Goal: Transaction & Acquisition: Purchase product/service

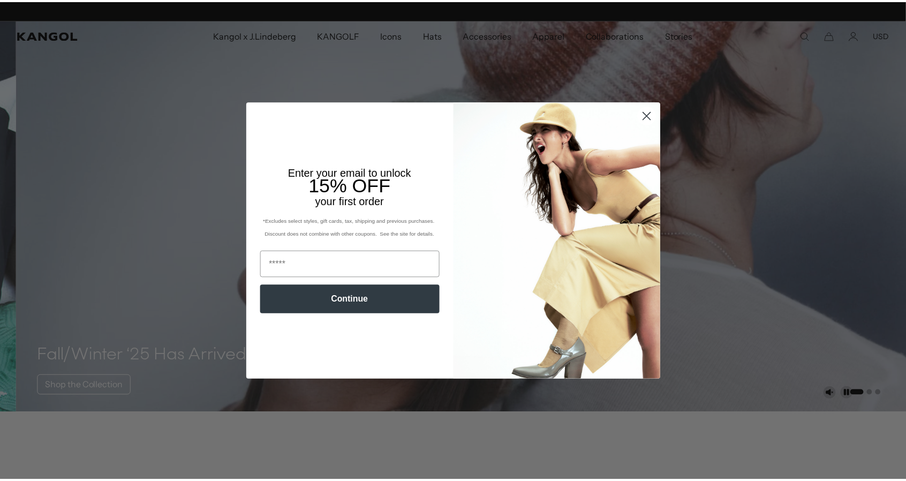
scroll to position [0, 221]
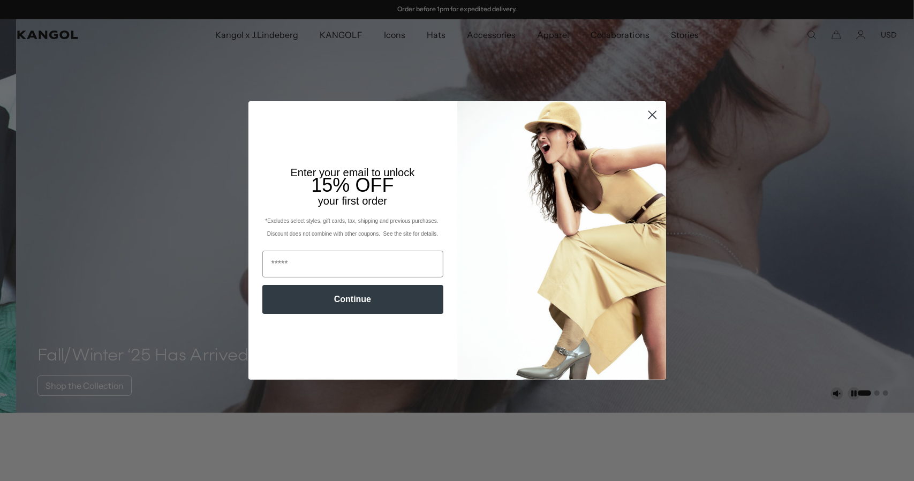
click at [646, 114] on circle "Close dialog" at bounding box center [652, 115] width 18 height 18
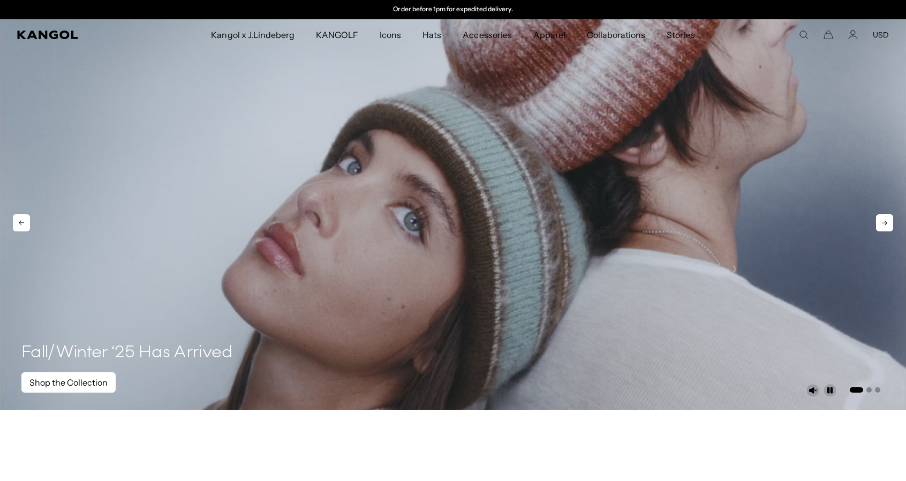
click at [68, 379] on link "Shop the Collection" at bounding box center [68, 382] width 94 height 20
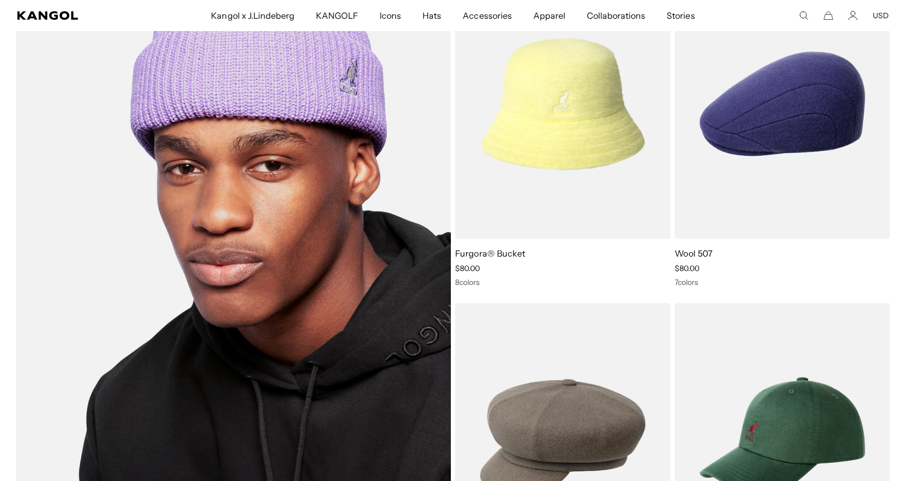
click at [225, 292] on img at bounding box center [233, 271] width 435 height 604
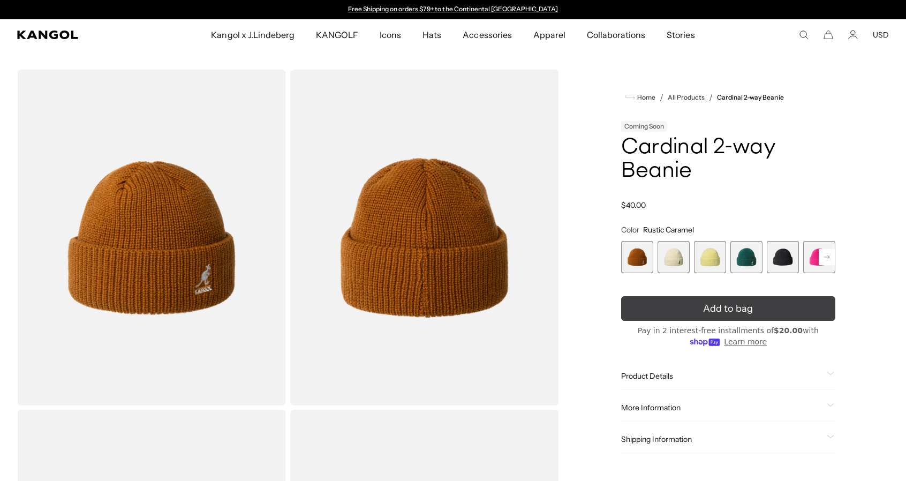
click at [710, 309] on span "Add to bag" at bounding box center [728, 308] width 50 height 14
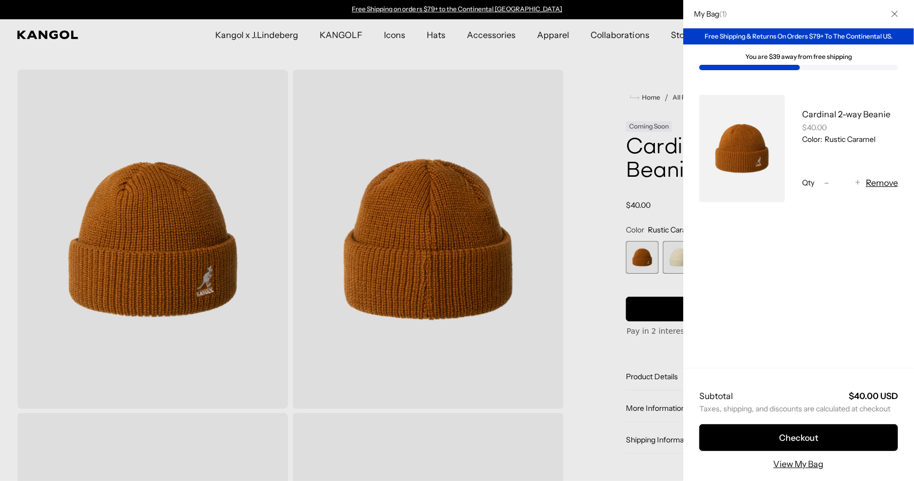
click at [593, 249] on div at bounding box center [457, 240] width 914 height 481
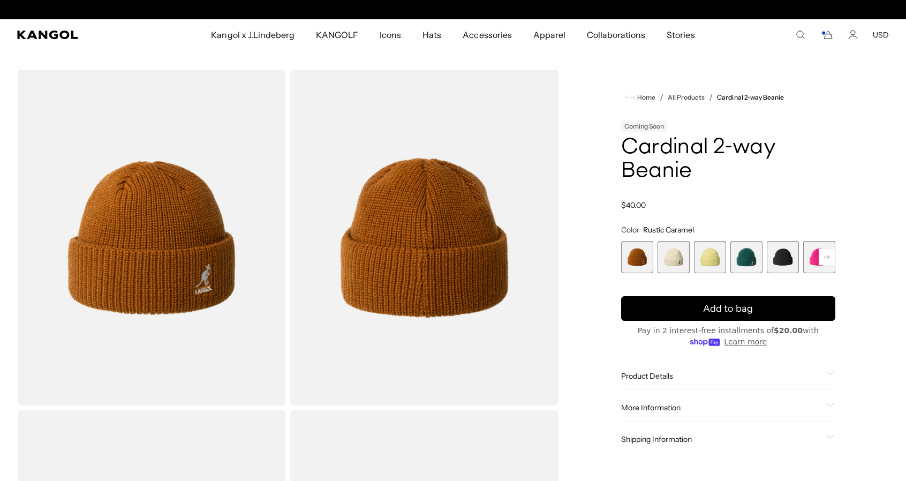
scroll to position [0, 221]
click at [679, 245] on span "2 of 14" at bounding box center [673, 257] width 32 height 32
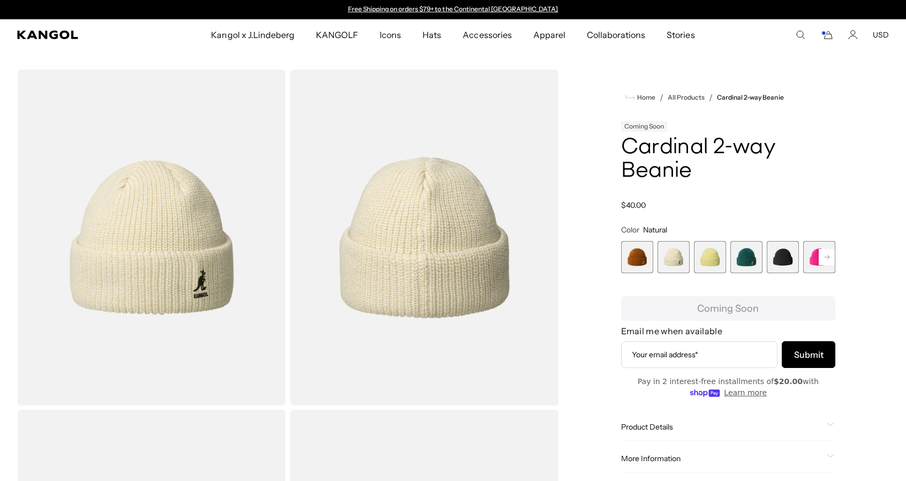
click at [712, 251] on span "3 of 14" at bounding box center [710, 257] width 32 height 32
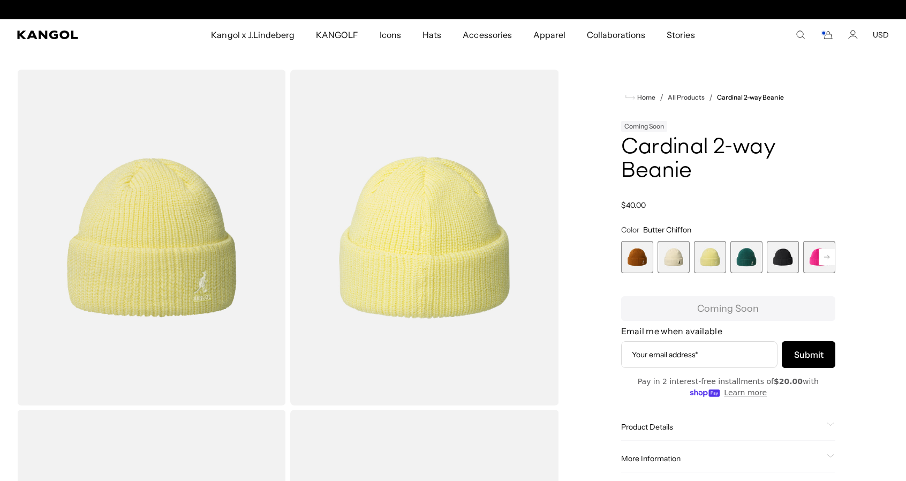
scroll to position [0, 221]
click at [741, 254] on span "4 of 14" at bounding box center [746, 257] width 32 height 32
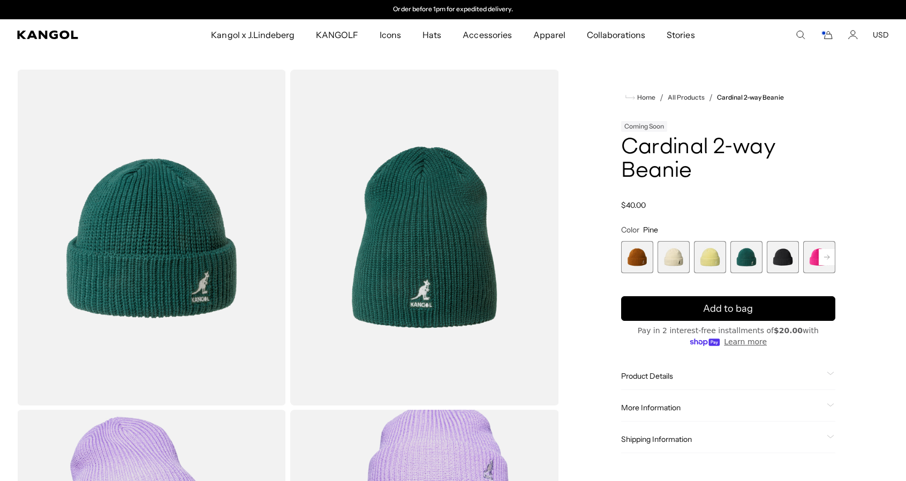
click at [774, 260] on span "5 of 14" at bounding box center [782, 257] width 32 height 32
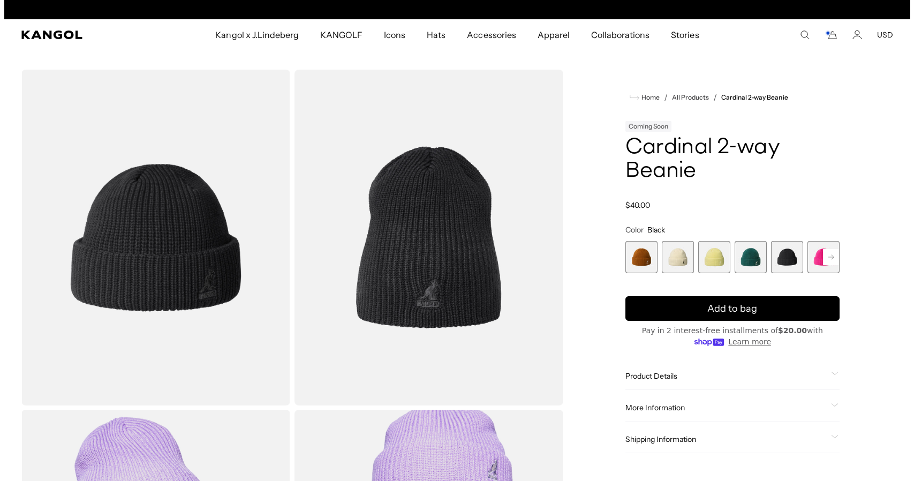
scroll to position [0, 221]
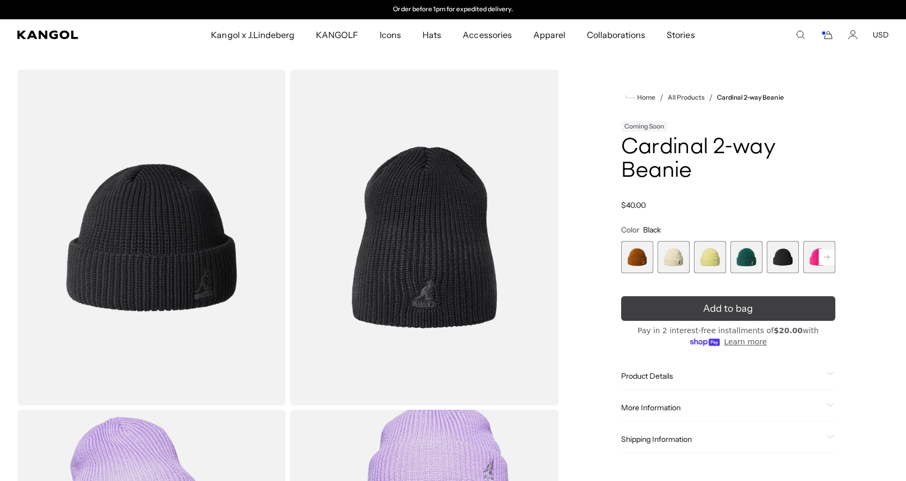
click at [734, 310] on icon "submit" at bounding box center [727, 308] width 17 height 17
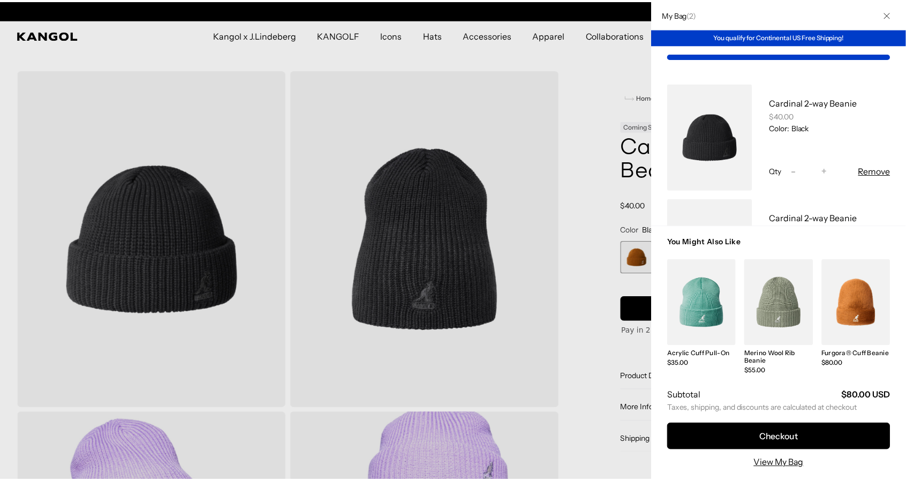
scroll to position [0, 0]
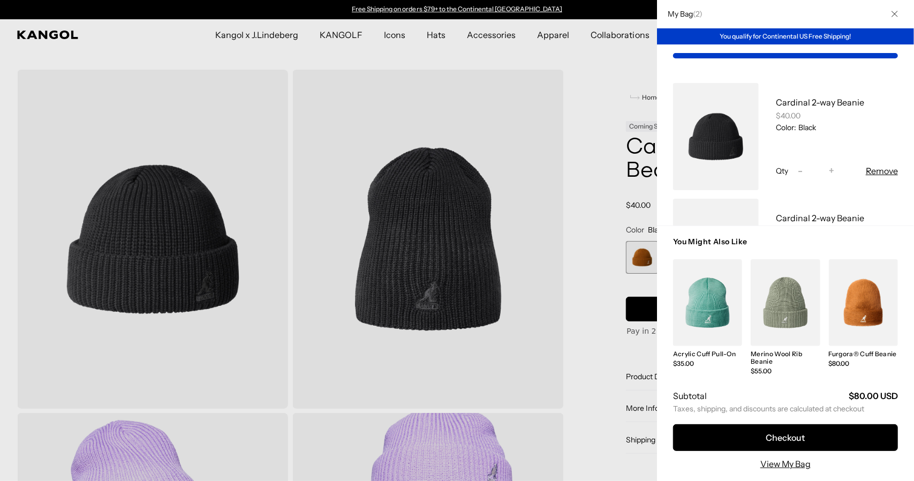
click at [586, 183] on div at bounding box center [457, 240] width 914 height 481
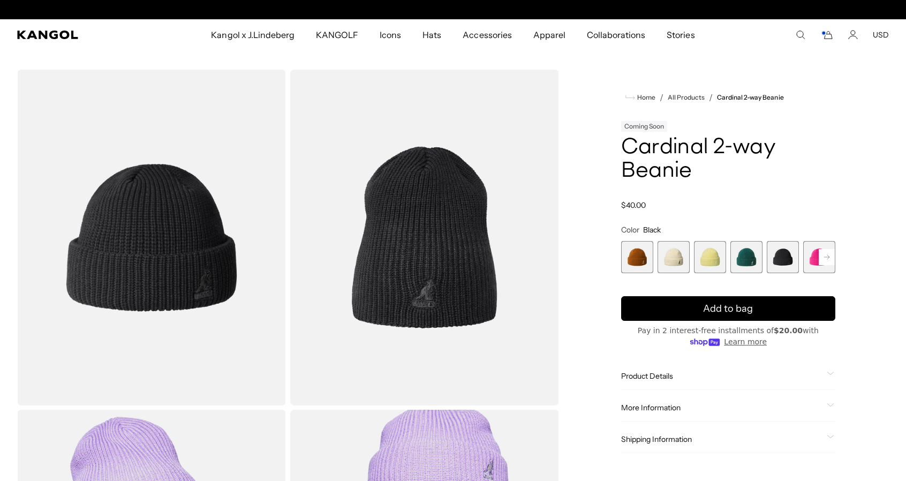
scroll to position [0, 221]
click at [828, 252] on rect at bounding box center [826, 257] width 16 height 16
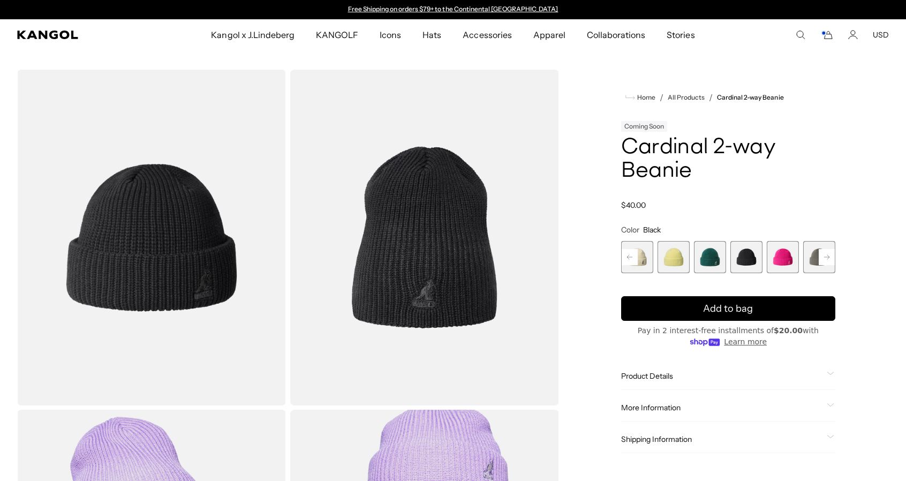
click at [827, 257] on rect at bounding box center [826, 257] width 16 height 16
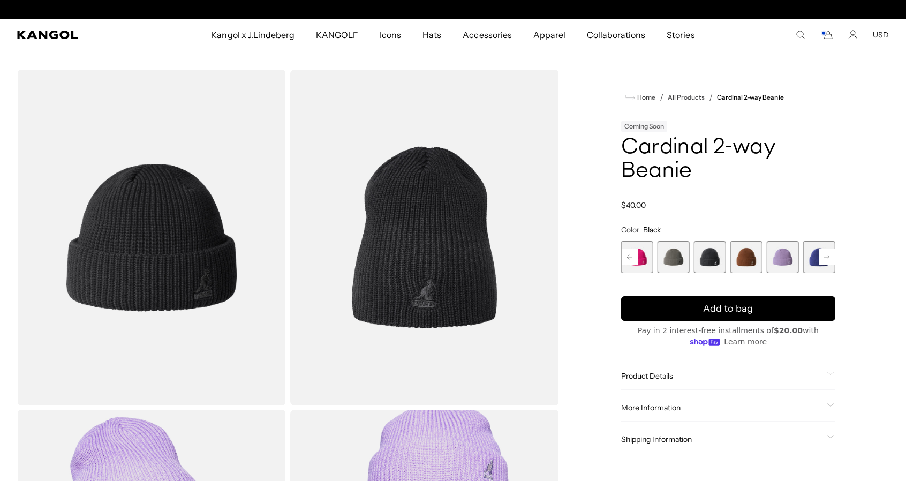
scroll to position [0, 221]
click at [670, 257] on span "7 of 14" at bounding box center [673, 257] width 32 height 32
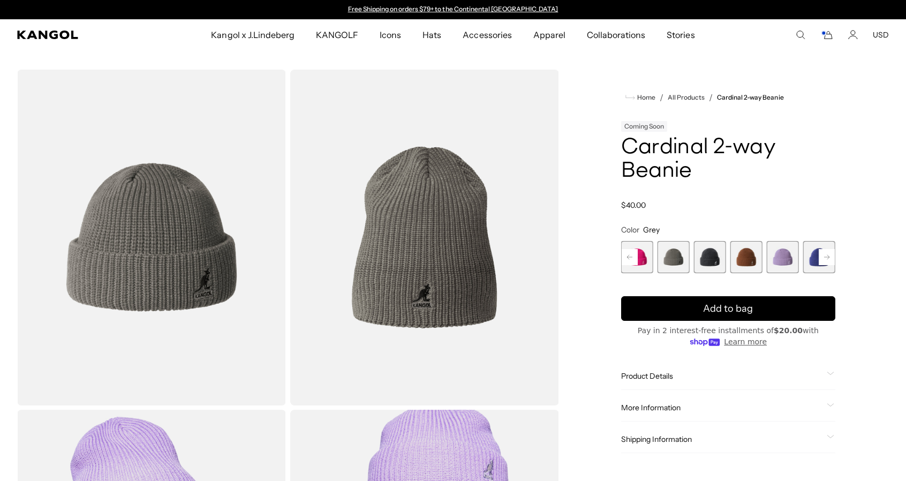
click at [710, 259] on span "8 of 14" at bounding box center [710, 257] width 32 height 32
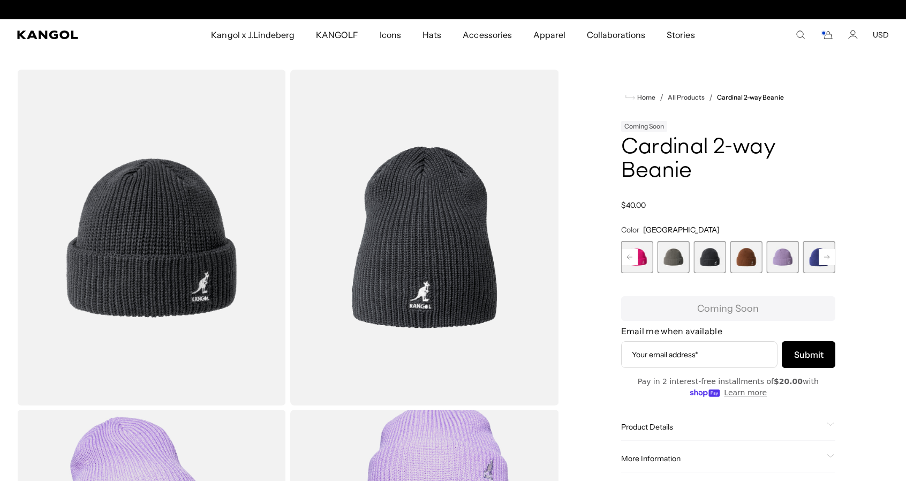
scroll to position [0, 221]
click at [748, 257] on span "9 of 14" at bounding box center [746, 257] width 32 height 32
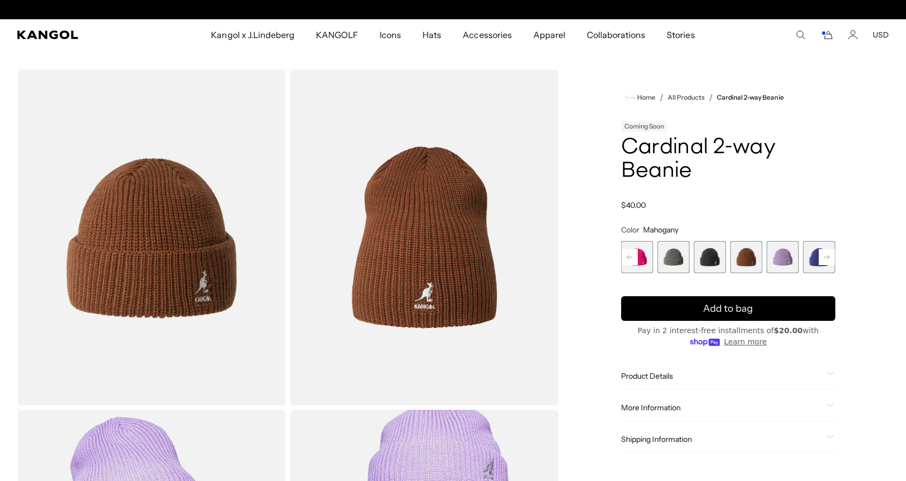
scroll to position [0, 221]
click at [750, 258] on span "9 of 14" at bounding box center [746, 257] width 32 height 32
click at [776, 254] on span "10 of 14" at bounding box center [782, 257] width 32 height 32
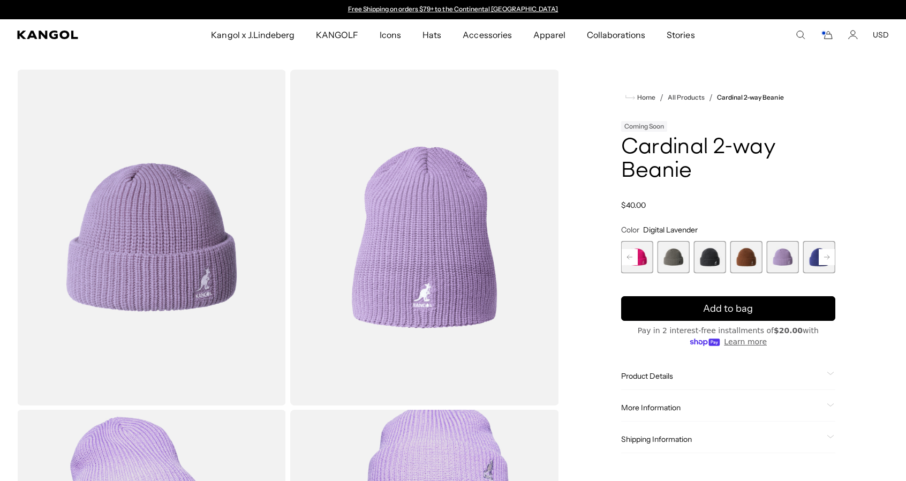
click at [809, 253] on span "11 of 14" at bounding box center [819, 257] width 32 height 32
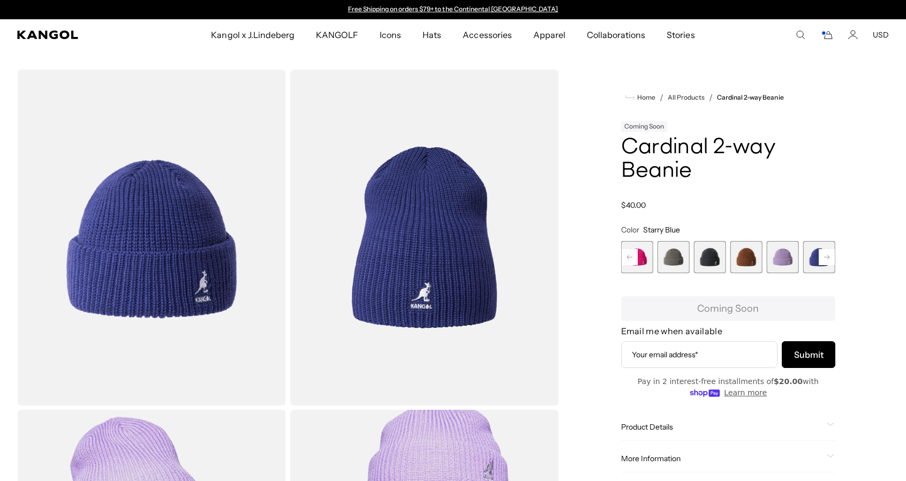
click at [825, 256] on rect at bounding box center [826, 257] width 16 height 16
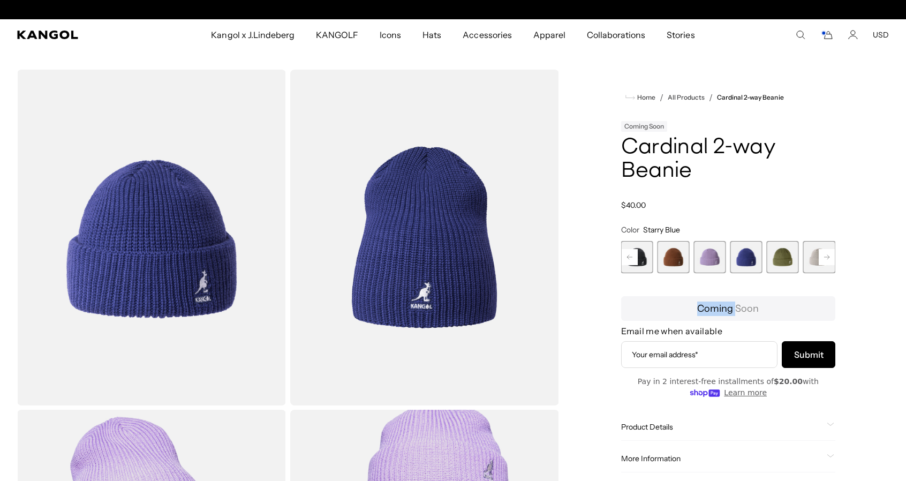
click at [825, 256] on rect at bounding box center [826, 257] width 16 height 16
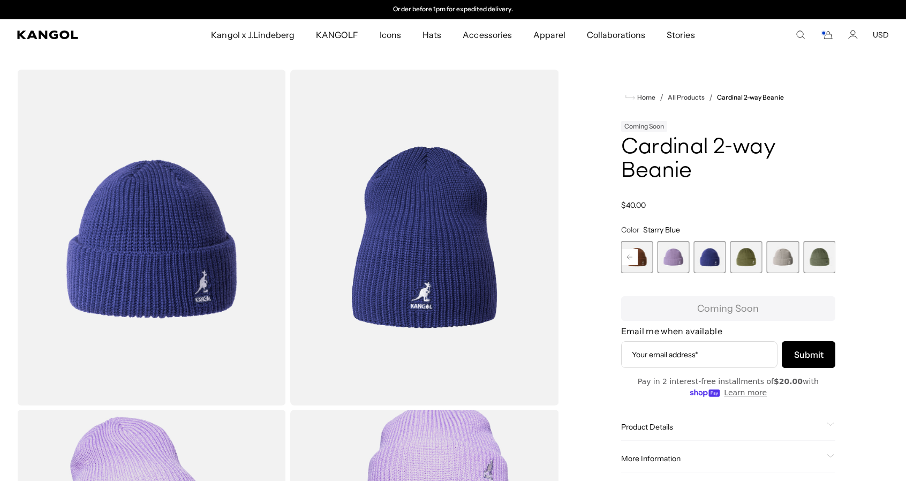
click at [825, 256] on span "14 of 14" at bounding box center [819, 257] width 32 height 32
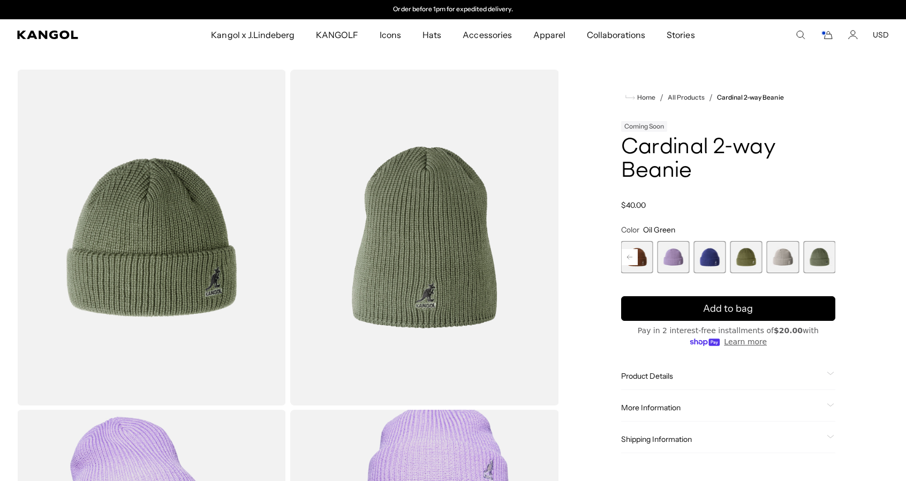
click at [790, 253] on span "13 of 14" at bounding box center [782, 257] width 32 height 32
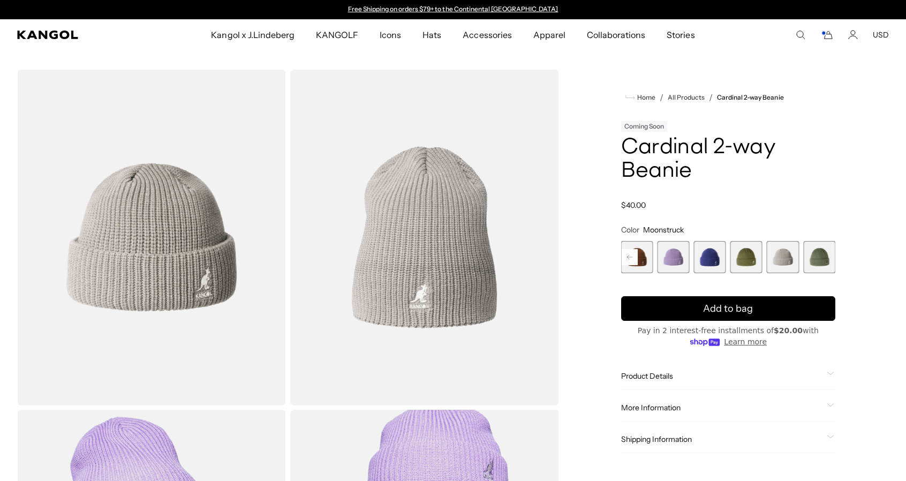
click at [741, 263] on span "12 of 14" at bounding box center [746, 257] width 32 height 32
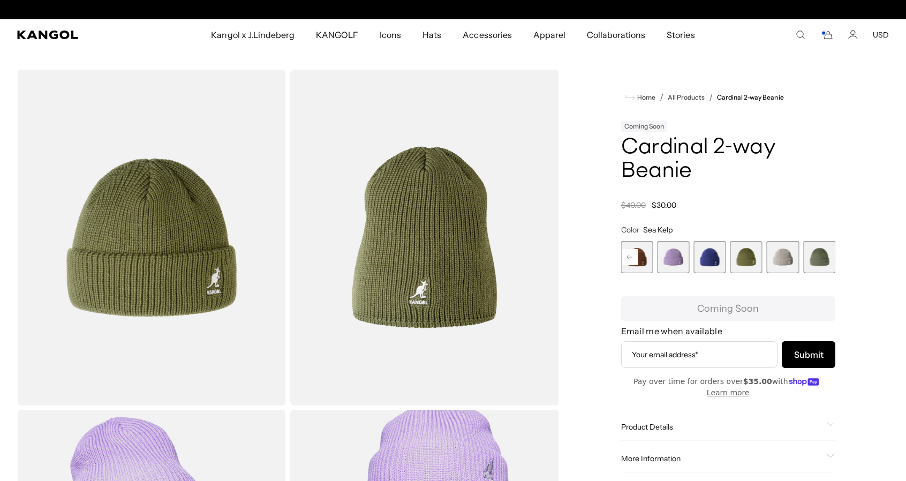
click at [780, 263] on span "13 of 14" at bounding box center [782, 257] width 32 height 32
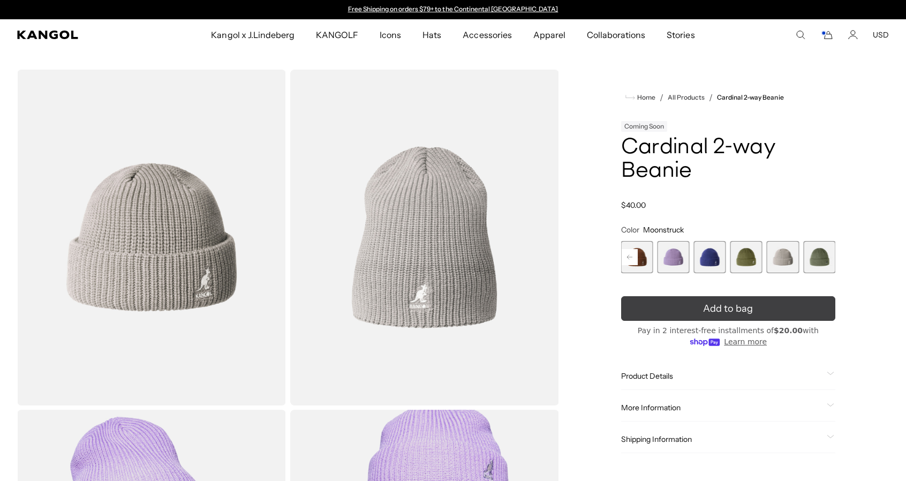
click at [726, 310] on icon "submit" at bounding box center [727, 308] width 17 height 17
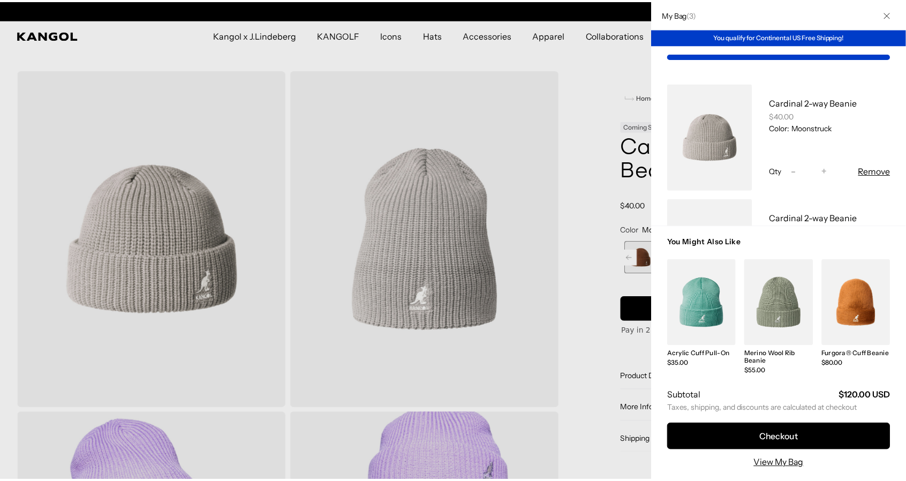
scroll to position [0, 221]
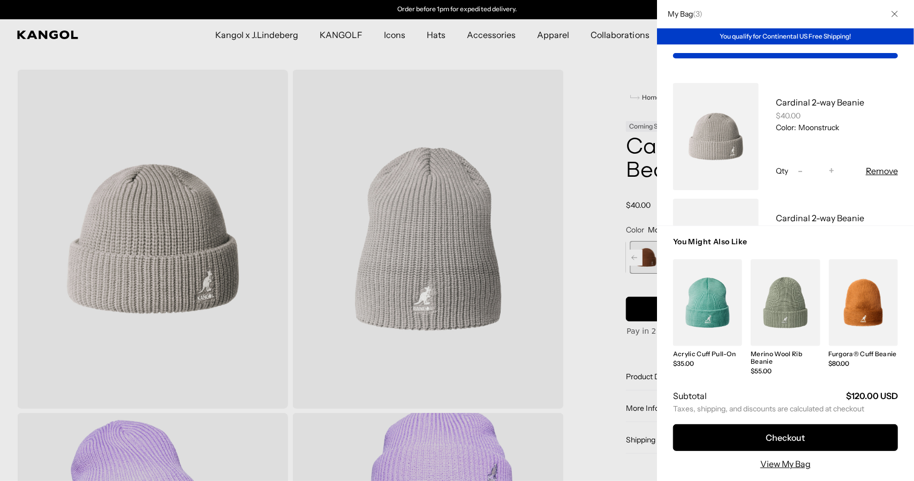
click at [582, 125] on div at bounding box center [457, 240] width 914 height 481
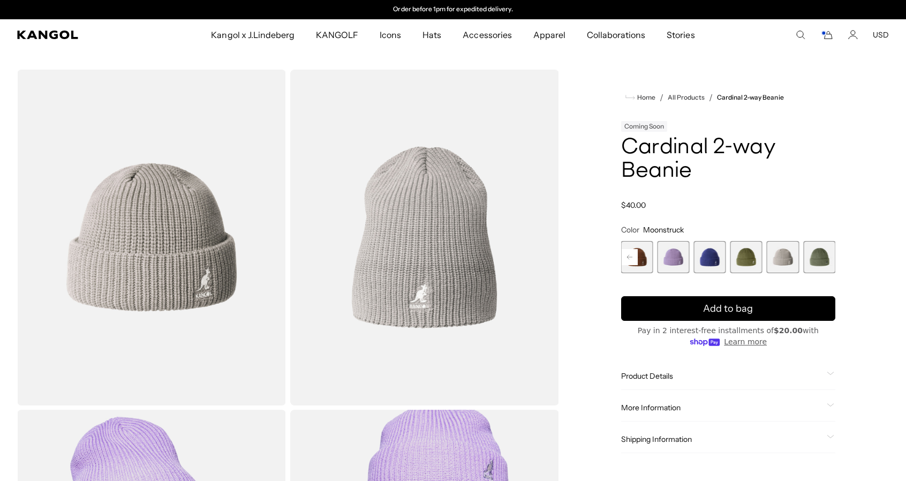
click at [884, 30] on button "USD" at bounding box center [880, 35] width 16 height 10
click at [884, 53] on link "USD" at bounding box center [880, 55] width 16 height 10
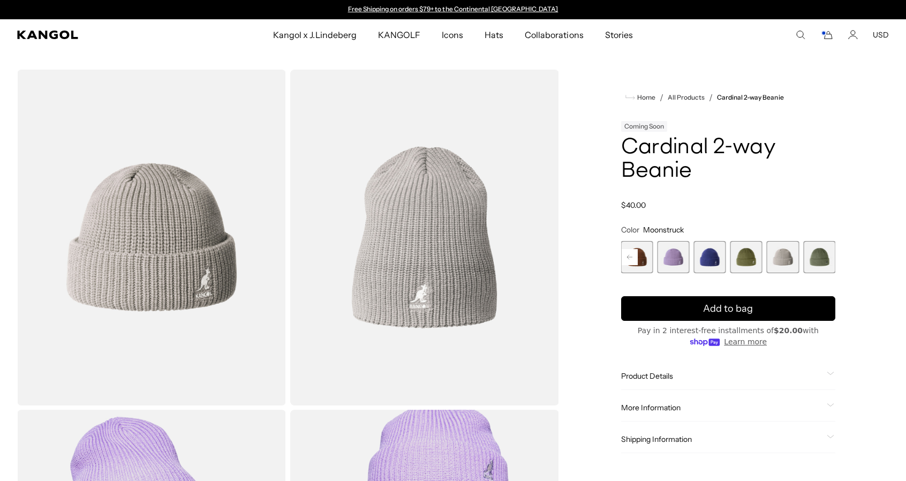
click at [827, 35] on icon "Cart" at bounding box center [826, 35] width 13 height 10
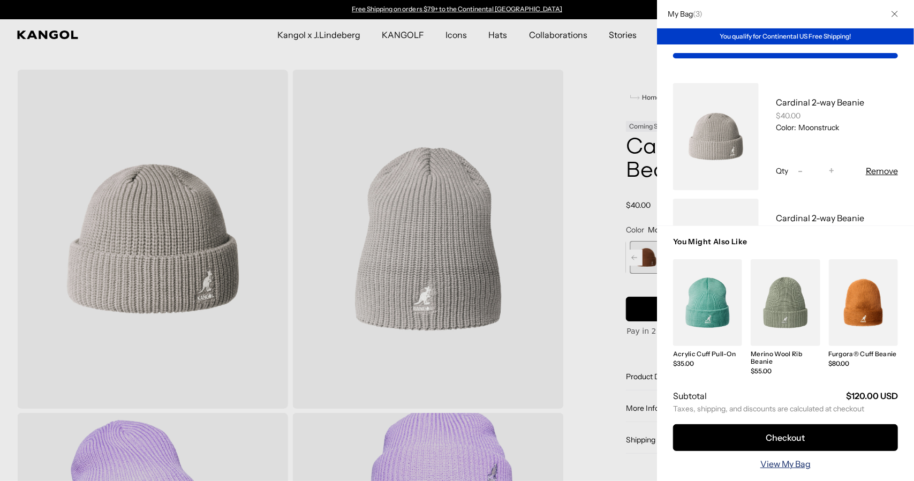
click at [773, 464] on link "View My Bag" at bounding box center [785, 463] width 50 height 13
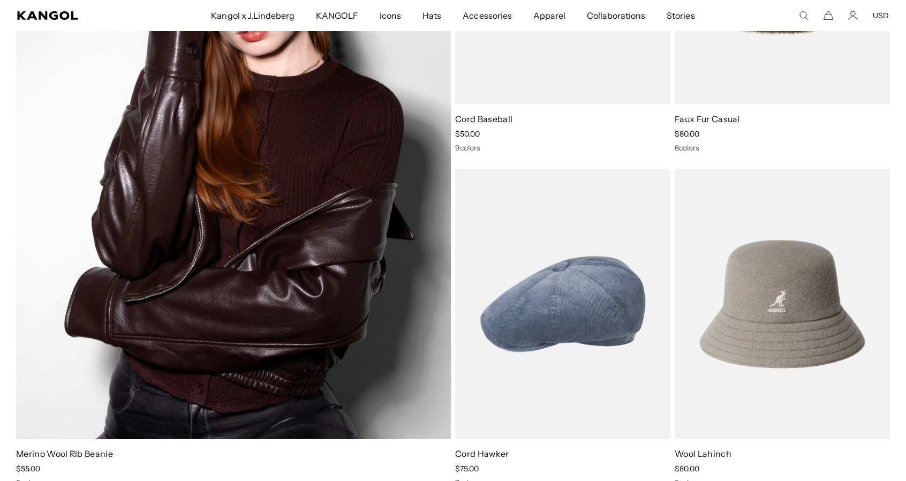
click at [244, 203] on img at bounding box center [233, 136] width 435 height 604
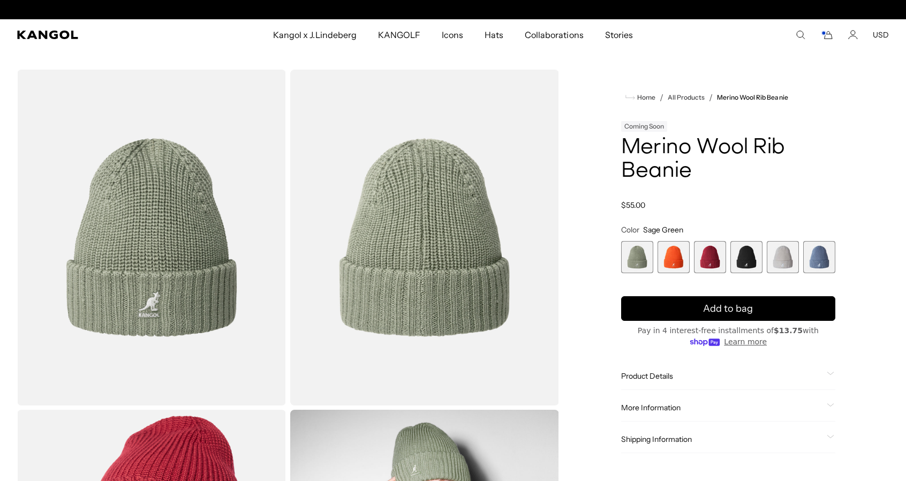
scroll to position [0, 221]
click at [752, 246] on span "4 of 6" at bounding box center [746, 257] width 32 height 32
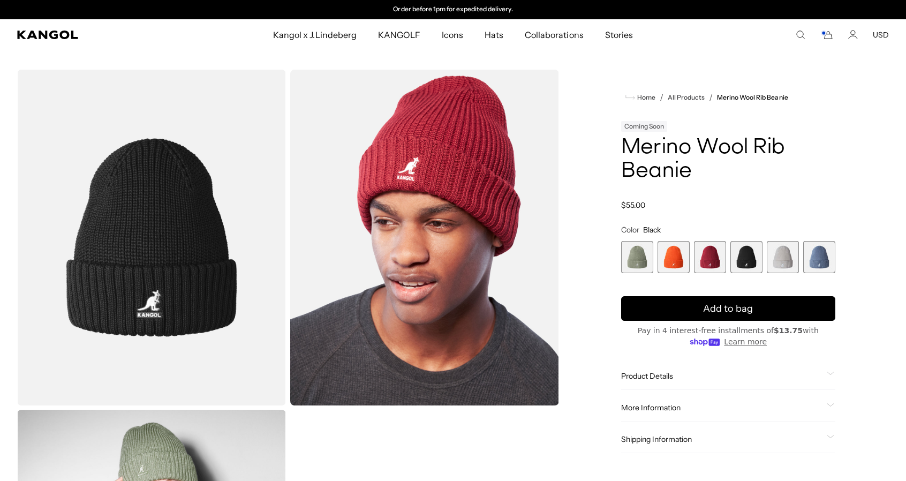
click at [752, 246] on span "4 of 6" at bounding box center [746, 257] width 32 height 32
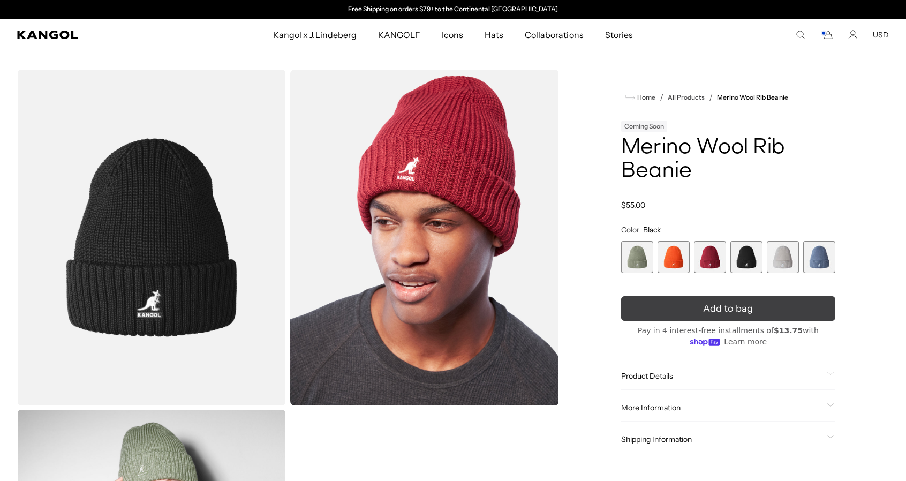
click at [738, 308] on span "Add to bag" at bounding box center [728, 308] width 50 height 14
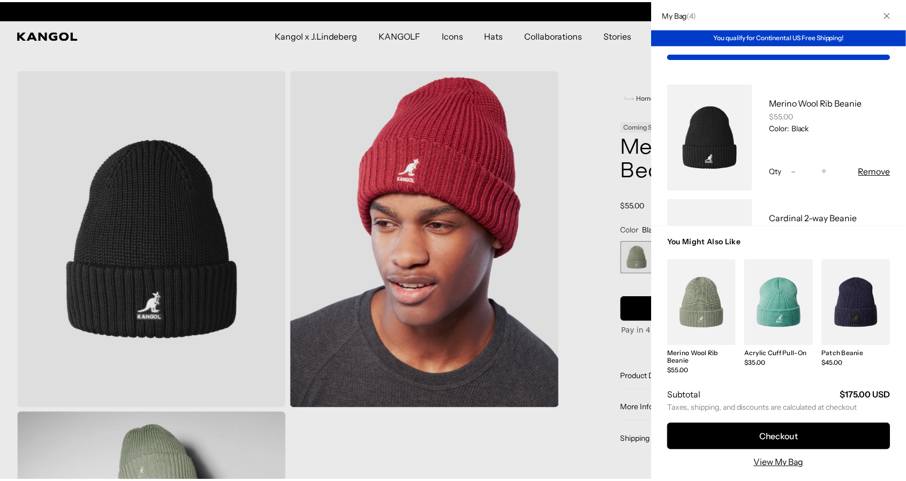
scroll to position [0, 221]
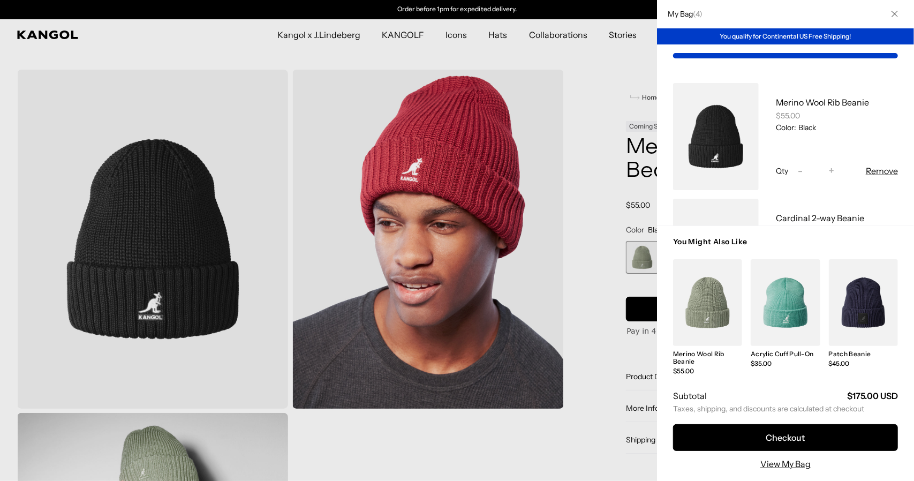
click at [566, 133] on div at bounding box center [457, 240] width 914 height 481
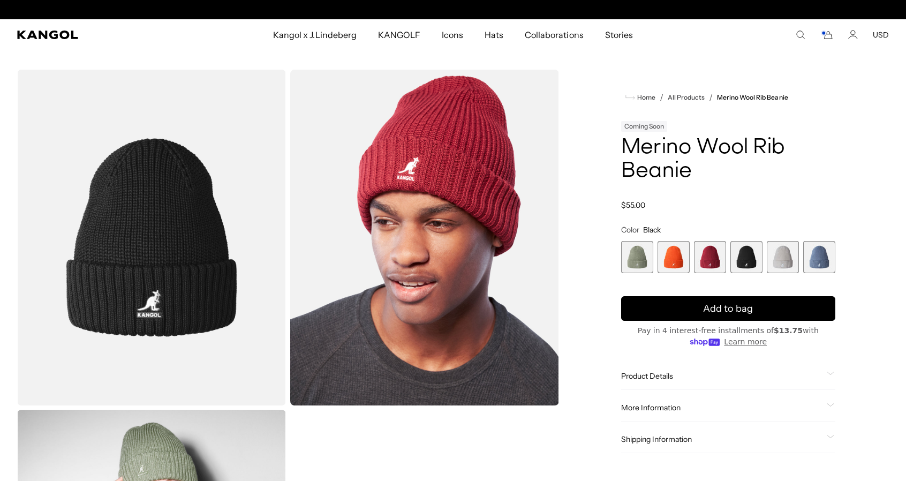
scroll to position [0, 0]
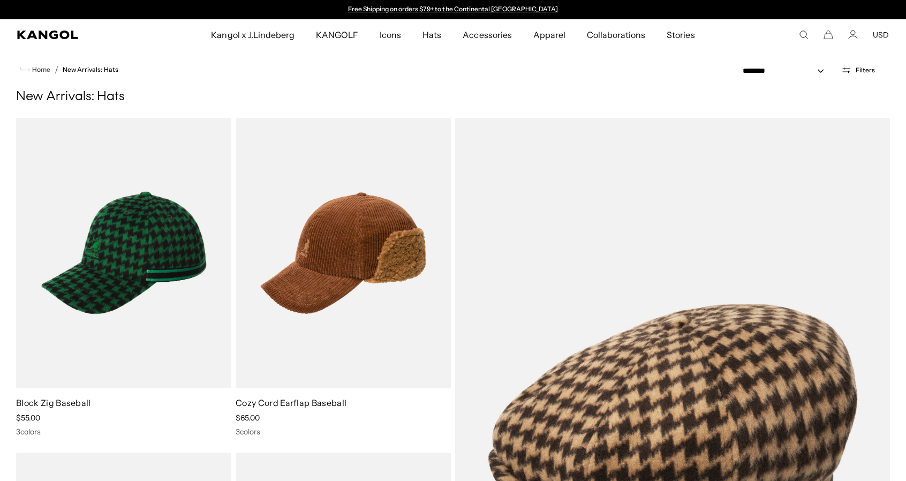
click at [826, 37] on icon "Cart" at bounding box center [828, 35] width 10 height 10
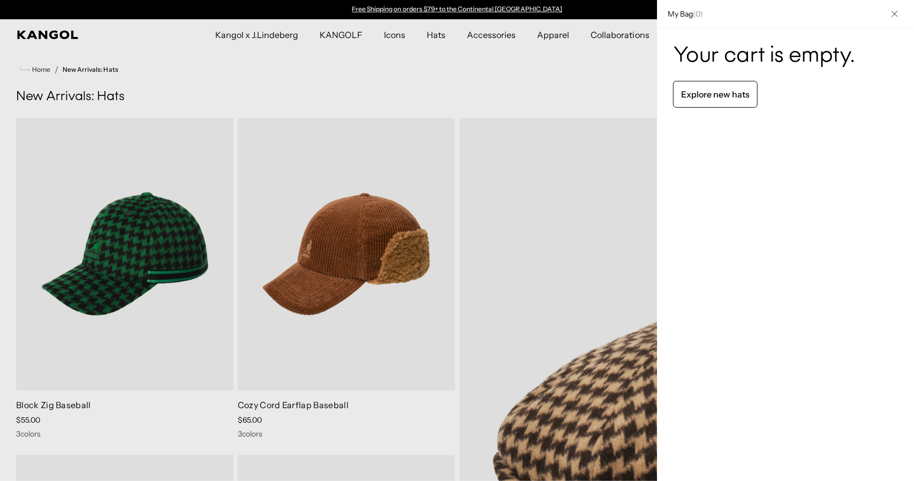
click at [611, 77] on div at bounding box center [457, 240] width 914 height 481
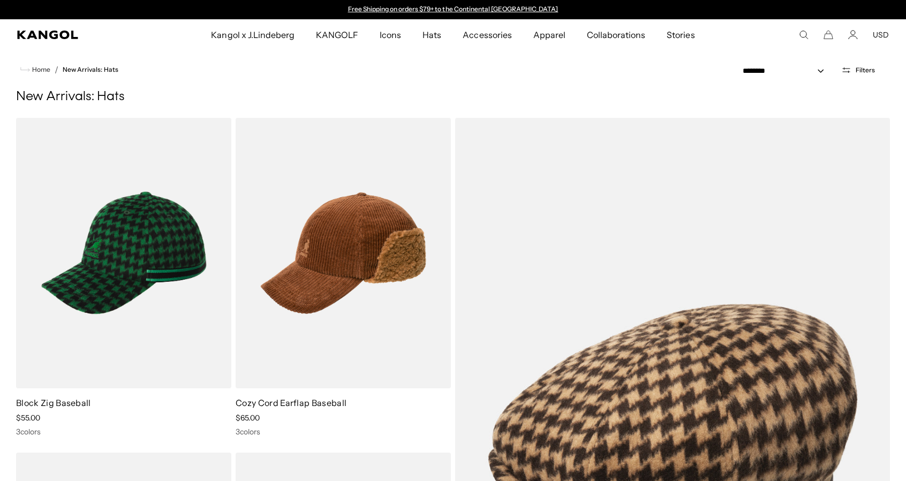
click at [804, 33] on icon "Search here" at bounding box center [804, 35] width 10 height 10
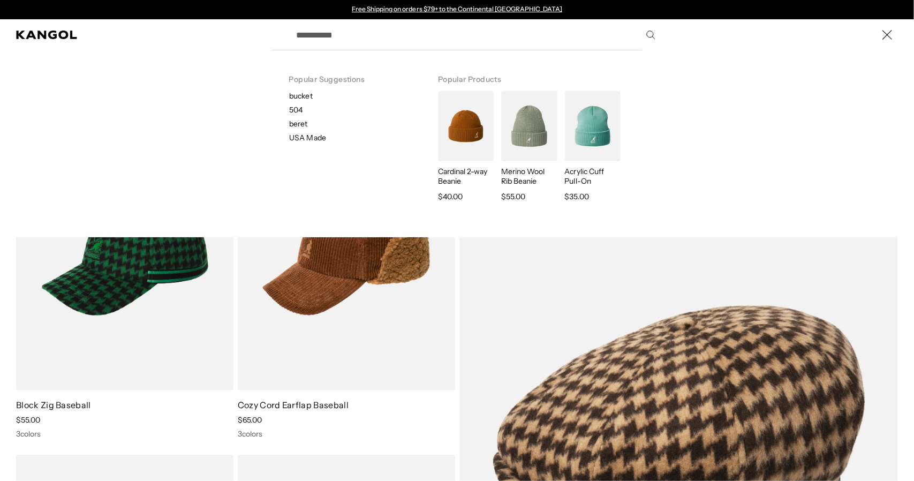
click at [879, 29] on button "Close" at bounding box center [886, 34] width 21 height 21
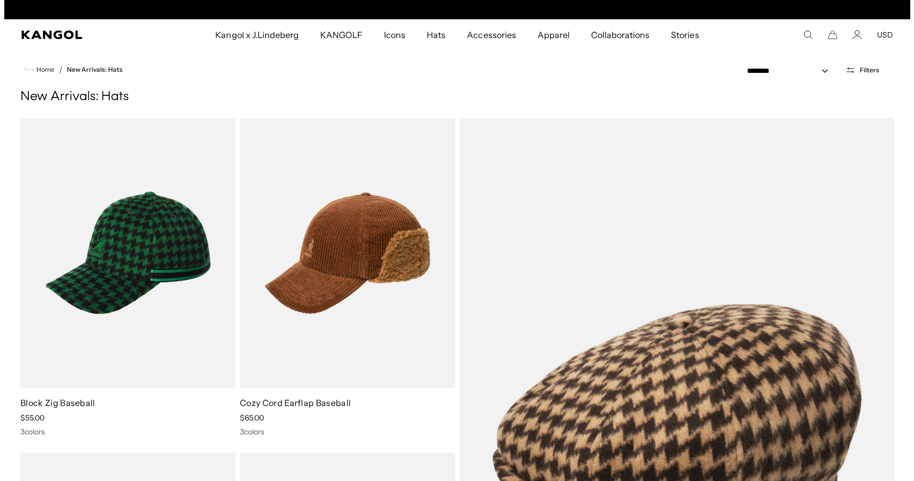
scroll to position [0, 221]
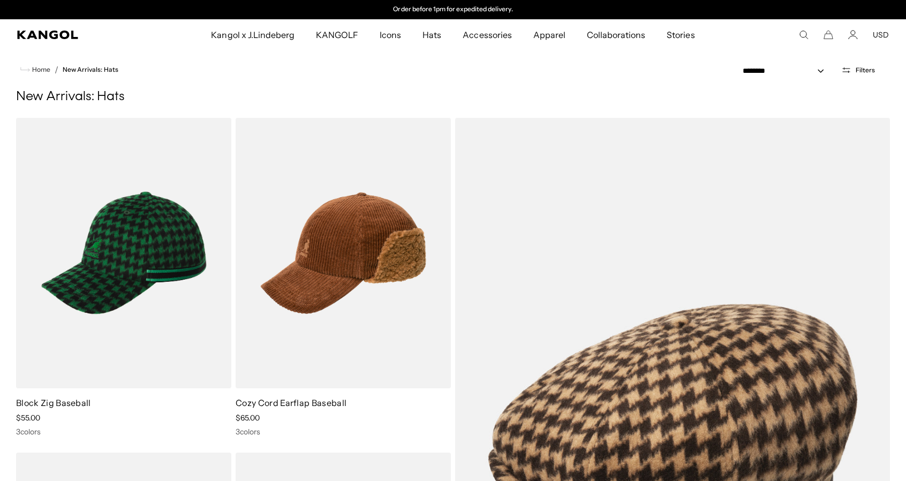
click at [832, 33] on icon "Cart" at bounding box center [828, 35] width 10 height 10
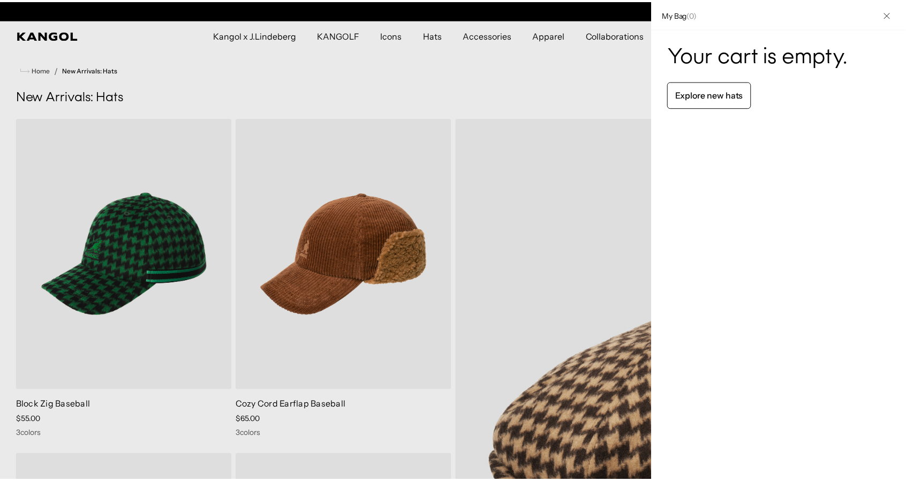
scroll to position [0, 0]
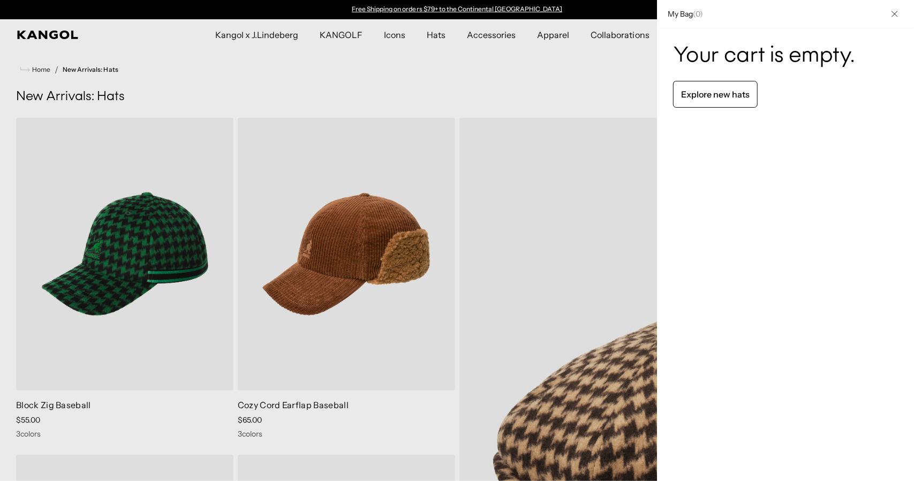
click at [897, 13] on icon "Close" at bounding box center [894, 14] width 6 height 6
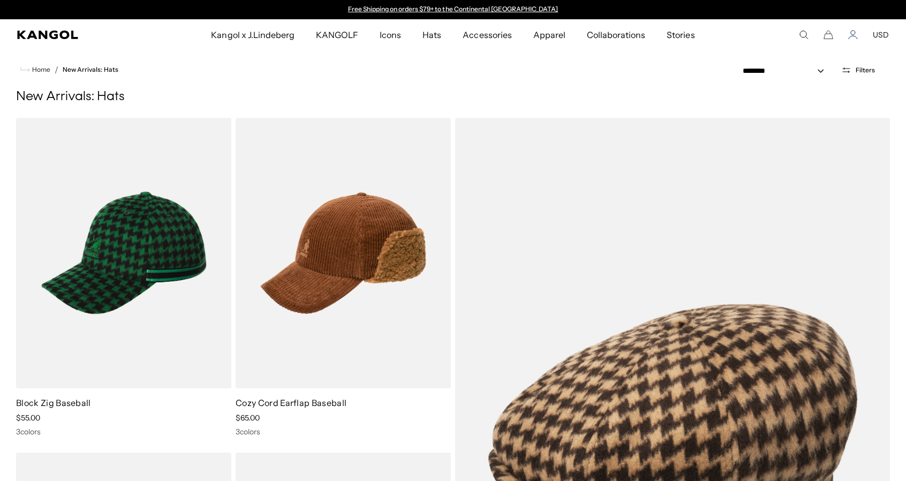
click at [853, 34] on icon "Account" at bounding box center [853, 35] width 10 height 10
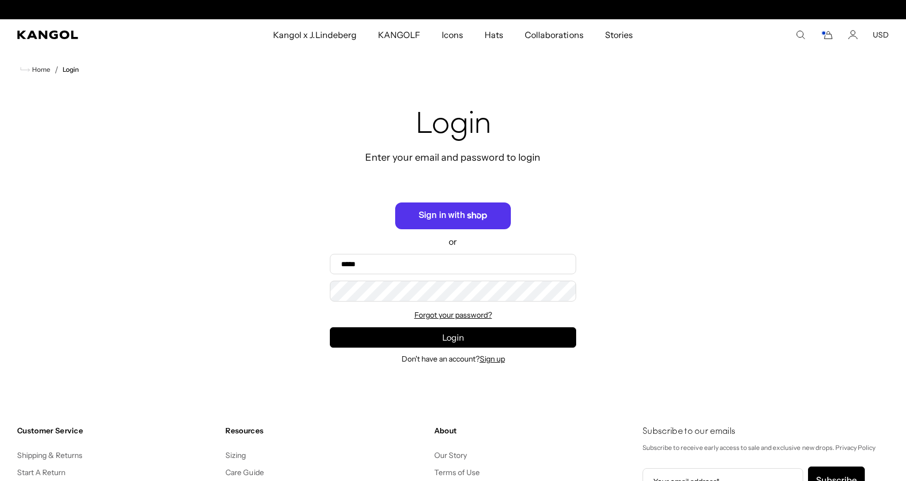
scroll to position [0, 221]
